Goal: Book appointment/travel/reservation

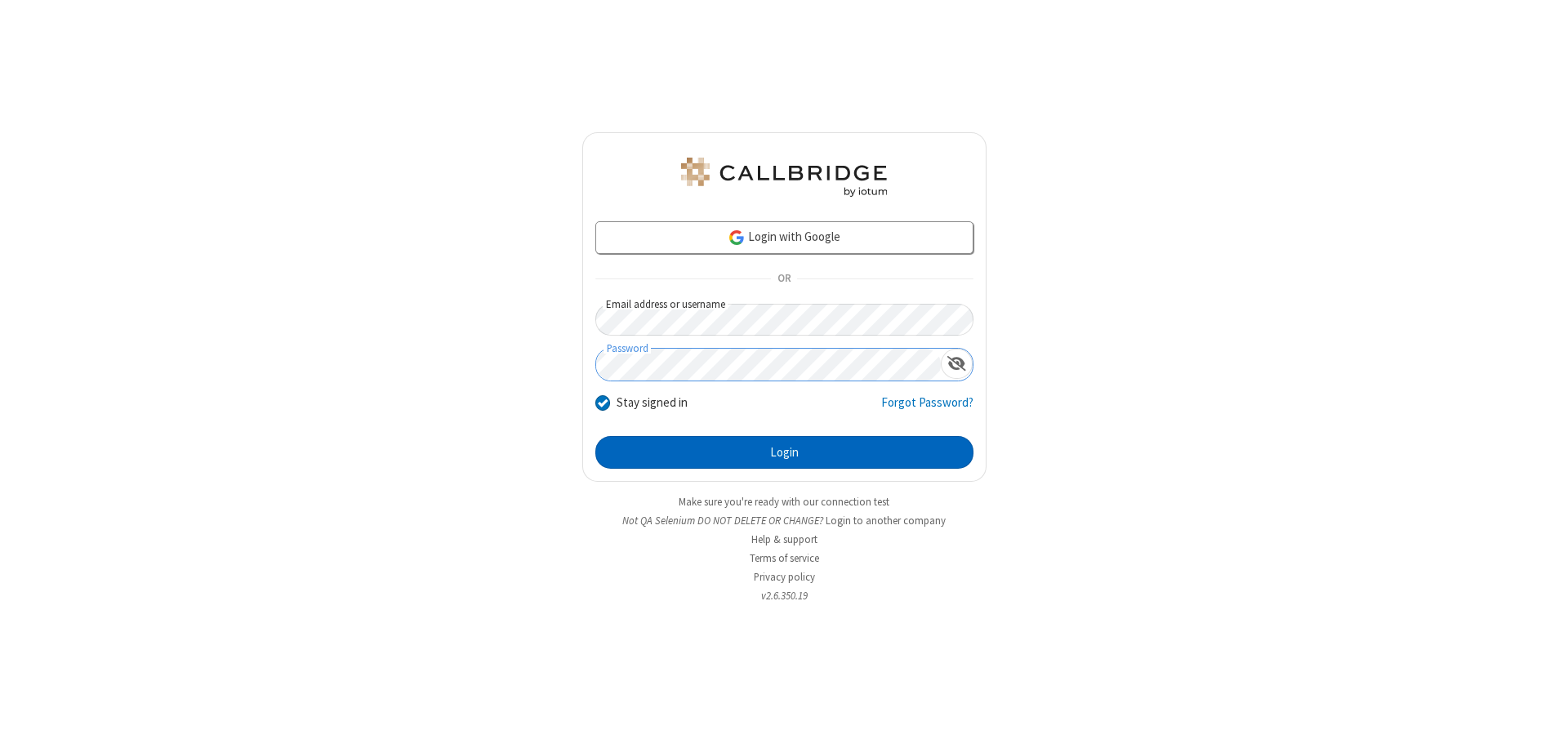
click at [784, 452] on button "Login" at bounding box center [785, 452] width 379 height 33
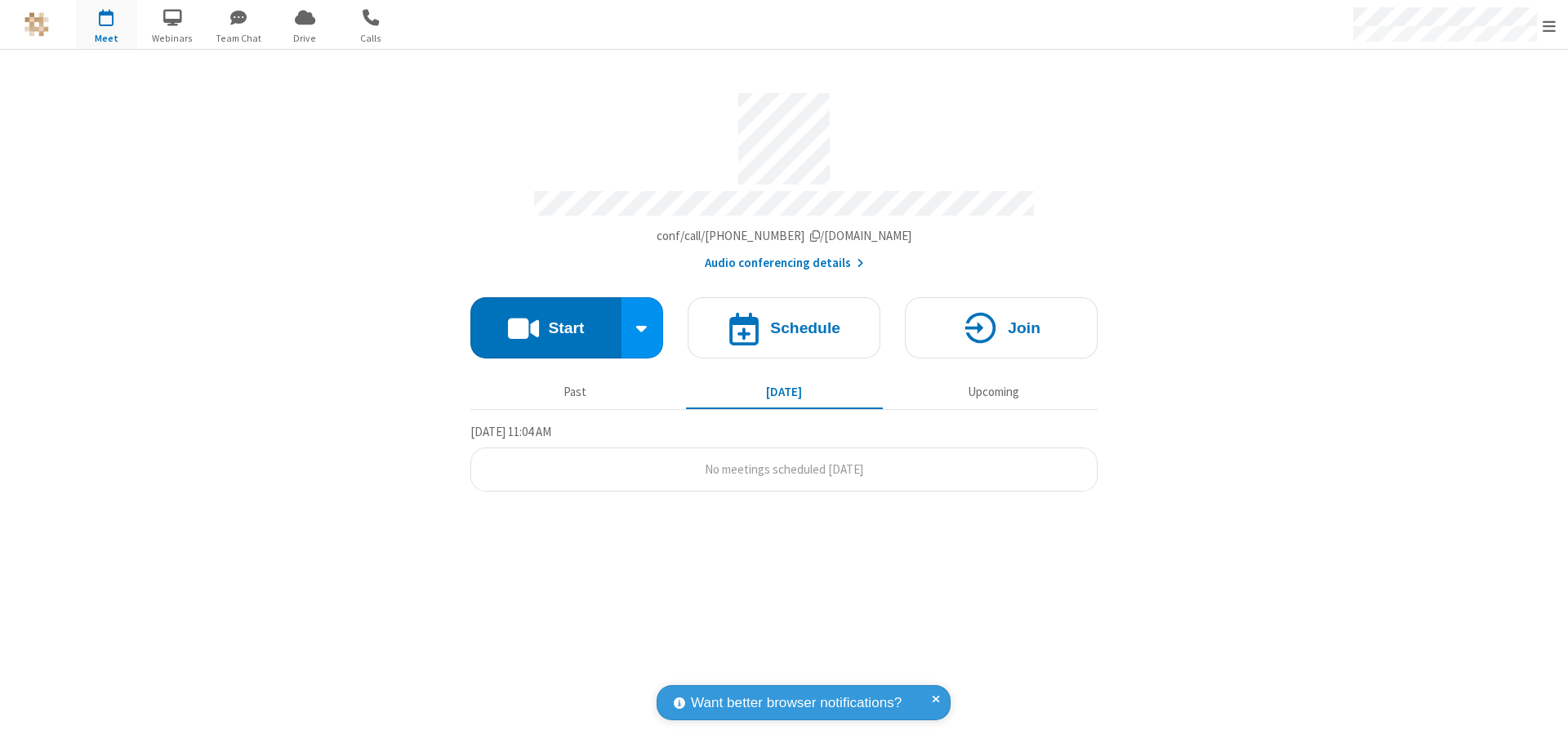
click at [1549, 25] on span "Open menu" at bounding box center [1548, 26] width 13 height 16
click at [107, 25] on span "button" at bounding box center [106, 17] width 61 height 28
click at [784, 320] on h4 "Schedule" at bounding box center [805, 328] width 70 height 16
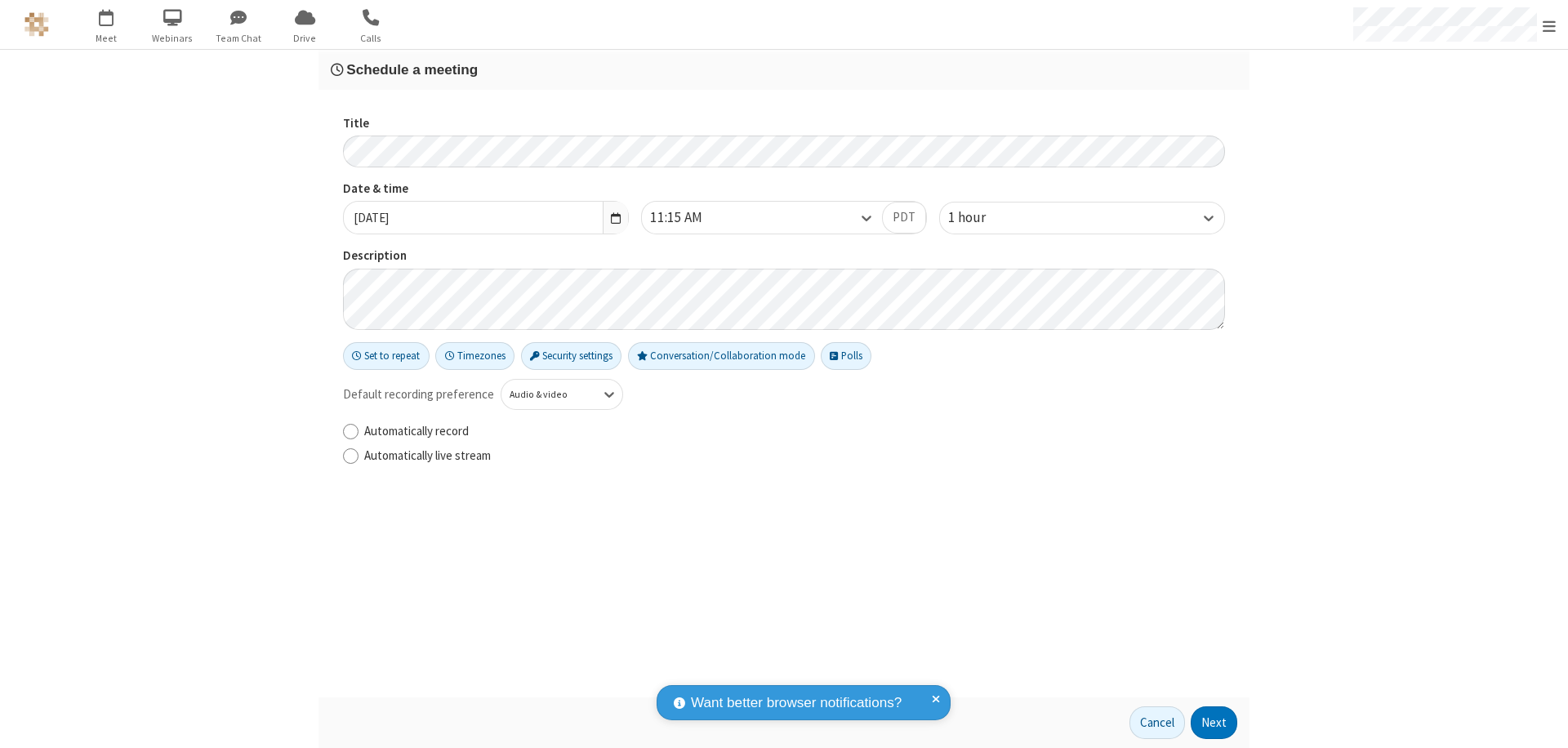
click at [784, 70] on h3 "Schedule a meeting" at bounding box center [784, 70] width 907 height 16
